Goal: Task Accomplishment & Management: Use online tool/utility

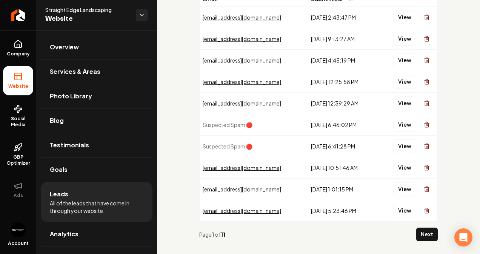
scroll to position [68, 0]
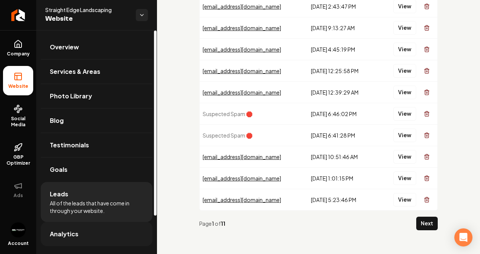
click at [83, 242] on link "Analytics" at bounding box center [97, 234] width 112 height 24
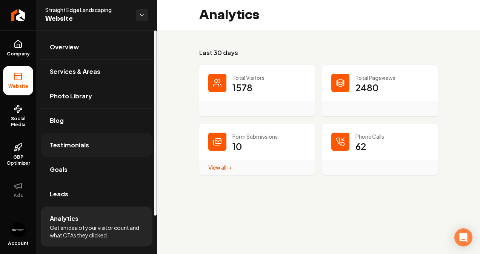
scroll to position [46, 0]
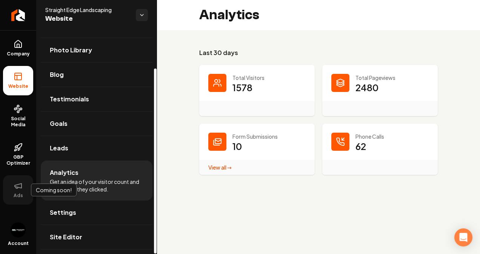
click at [20, 186] on icon at bounding box center [18, 186] width 9 height 9
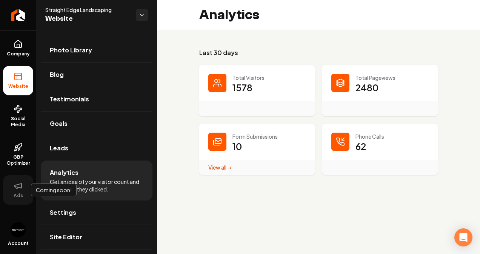
click at [19, 186] on icon at bounding box center [18, 186] width 9 height 9
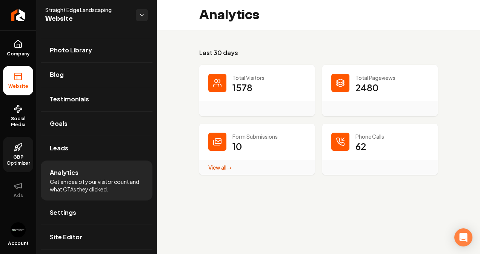
drag, startPoint x: 19, startPoint y: 186, endPoint x: 23, endPoint y: 152, distance: 34.6
click at [23, 152] on ul "Company Website Social Media GBP Optimizer Ads" at bounding box center [18, 119] width 36 height 178
click at [23, 152] on link "GBP Optimizer" at bounding box center [18, 154] width 30 height 35
